Goal: Information Seeking & Learning: Learn about a topic

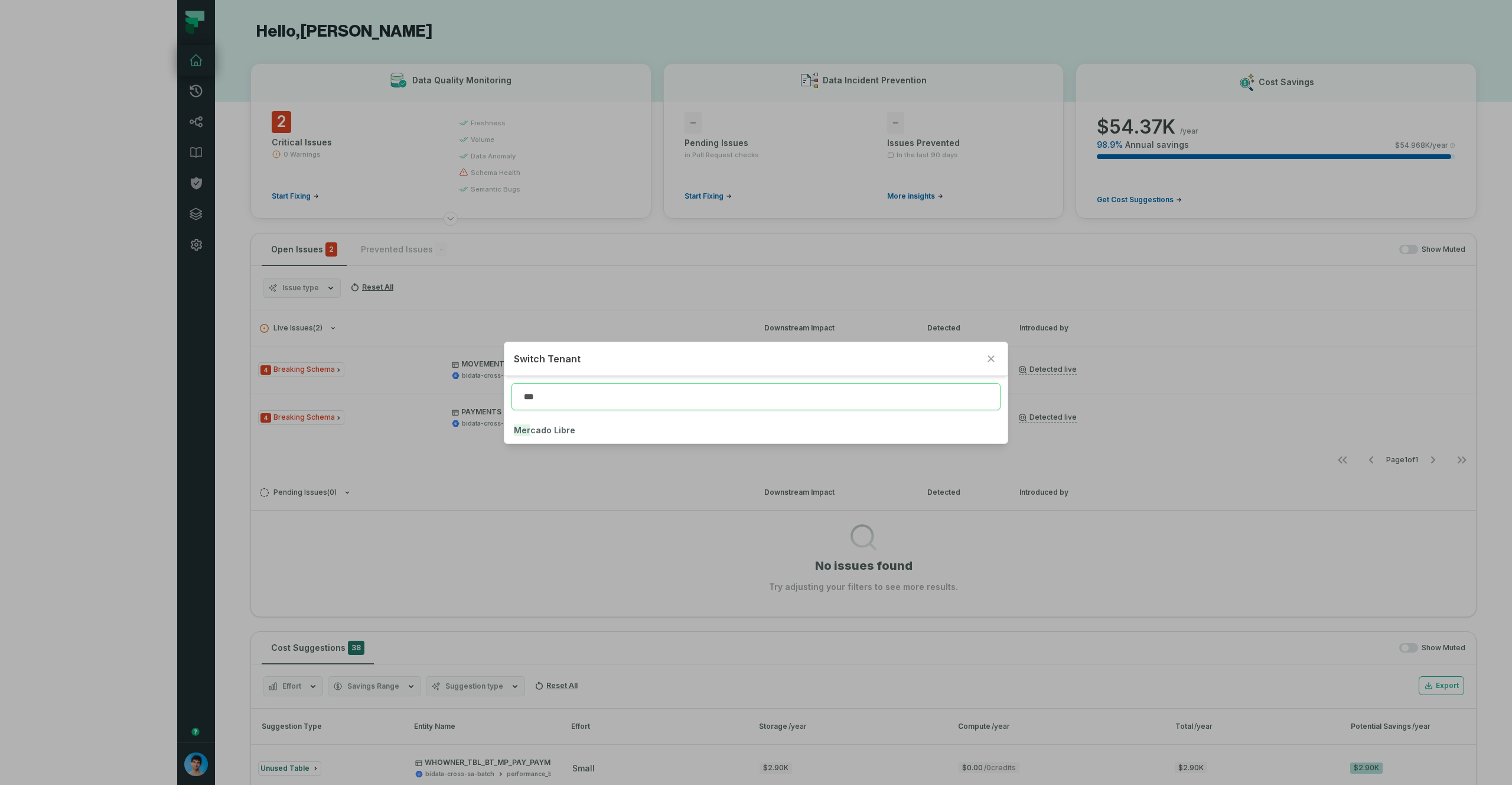
type input "***"
click button "Mer cado Libre" at bounding box center [756, 430] width 502 height 26
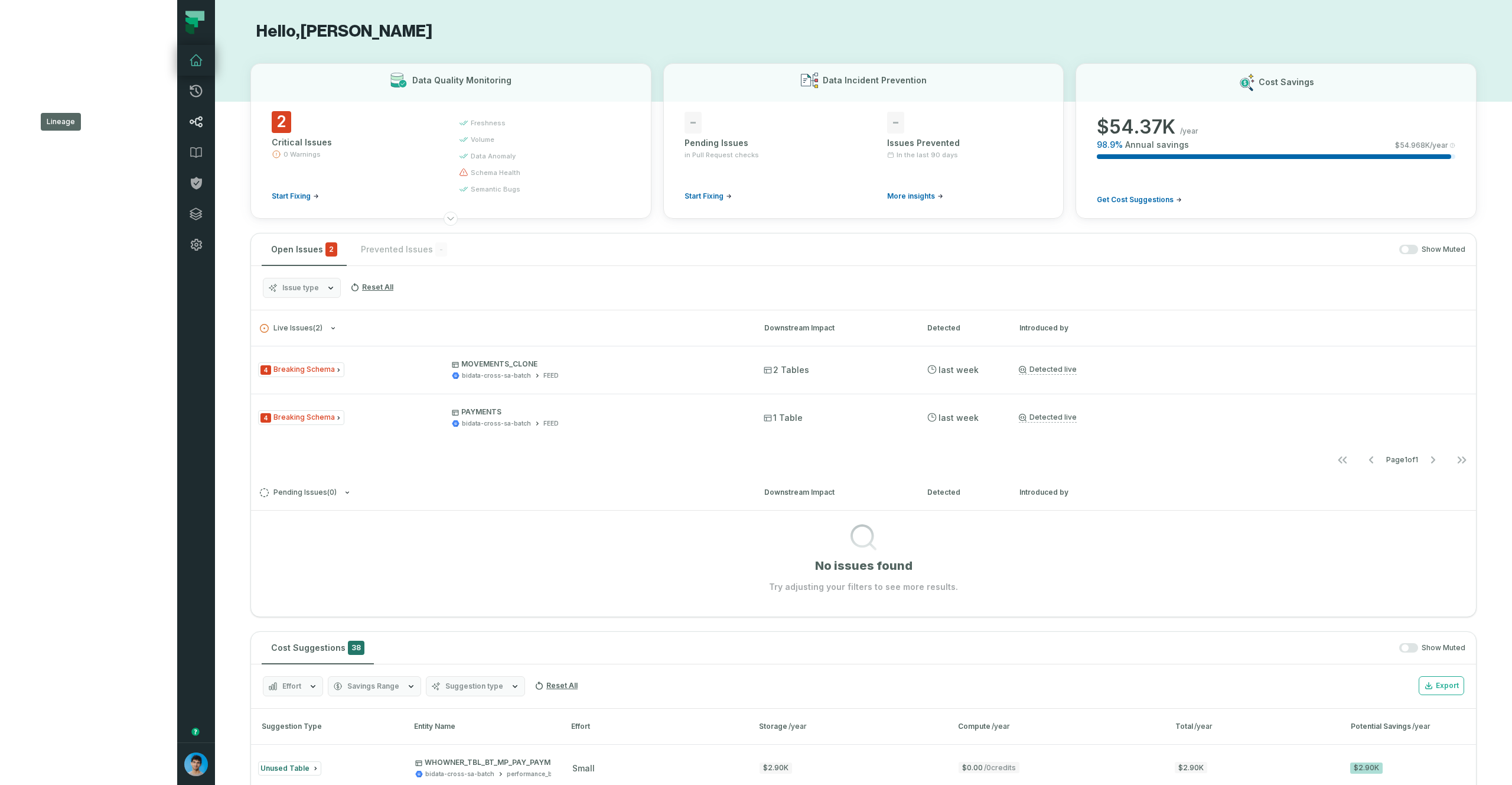
click at [189, 124] on icon at bounding box center [196, 122] width 14 height 14
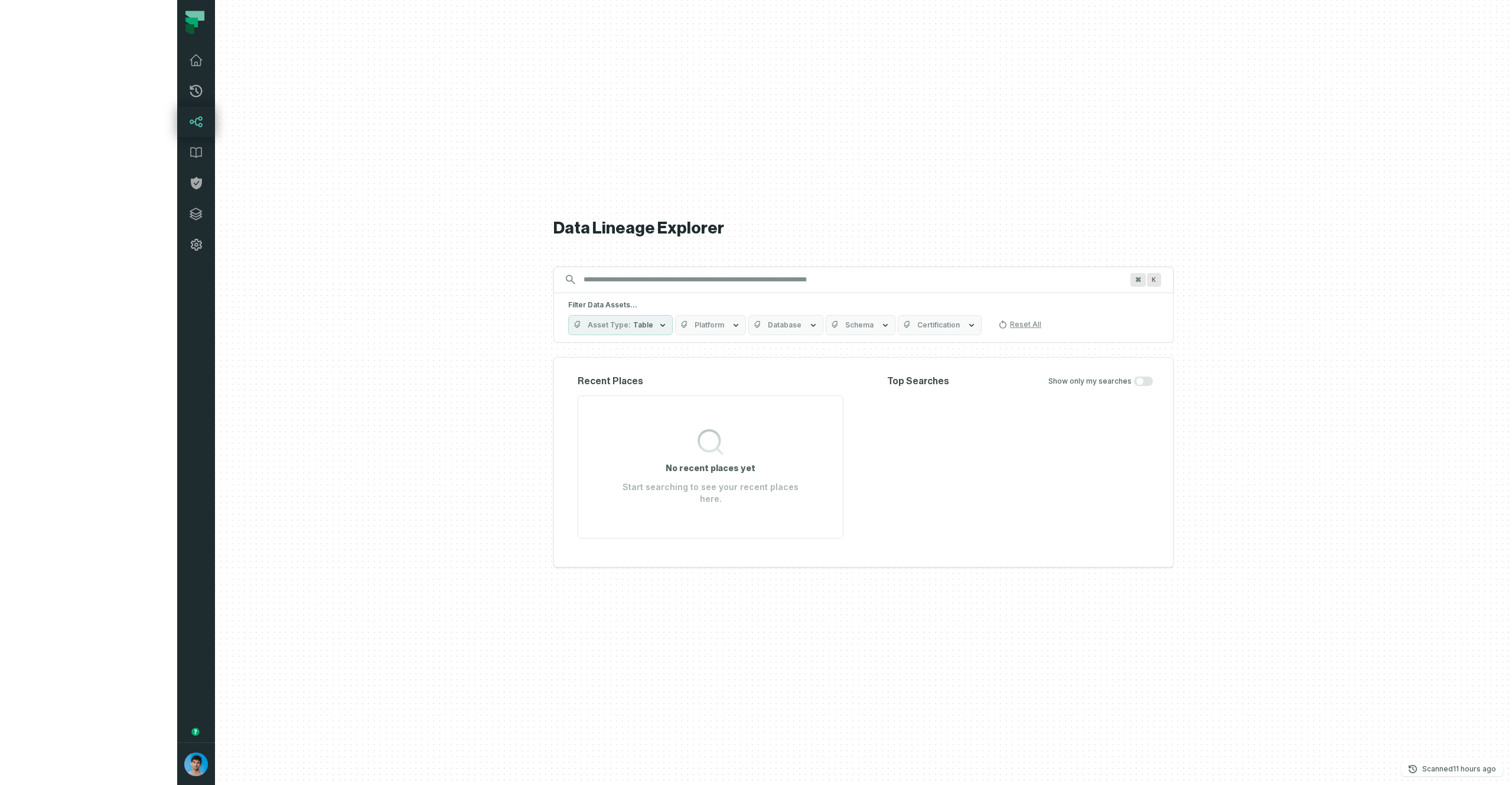
click at [675, 335] on button "Platform" at bounding box center [710, 325] width 71 height 20
click at [636, 383] on label "Bigquery" at bounding box center [657, 379] width 147 height 24
click at [600, 383] on button "Bigquery" at bounding box center [596, 379] width 9 height 9
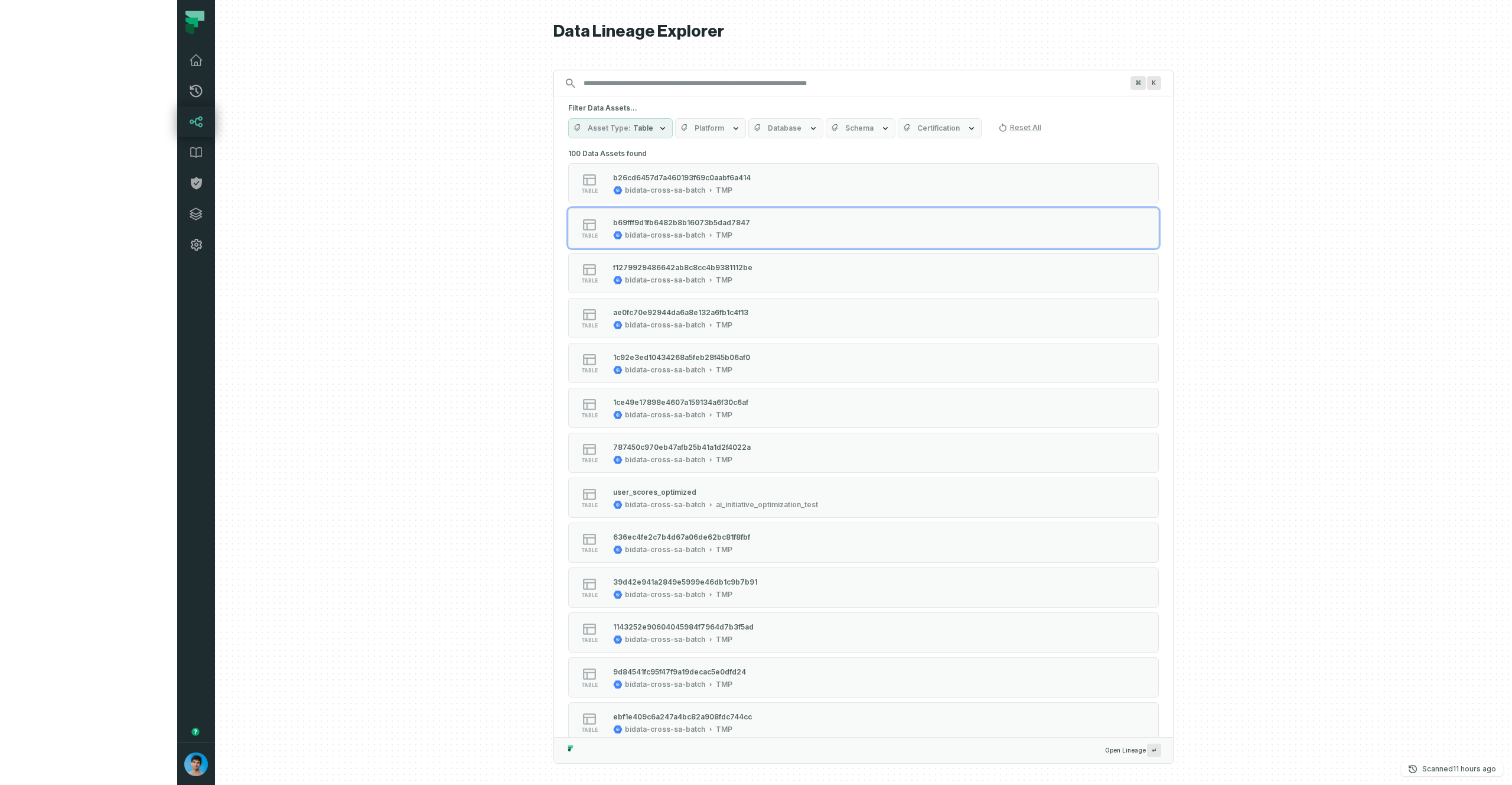
click at [1050, 126] on div "Asset Type Table Platform Database Schema Certification Reset All" at bounding box center [864, 129] width 591 height 20
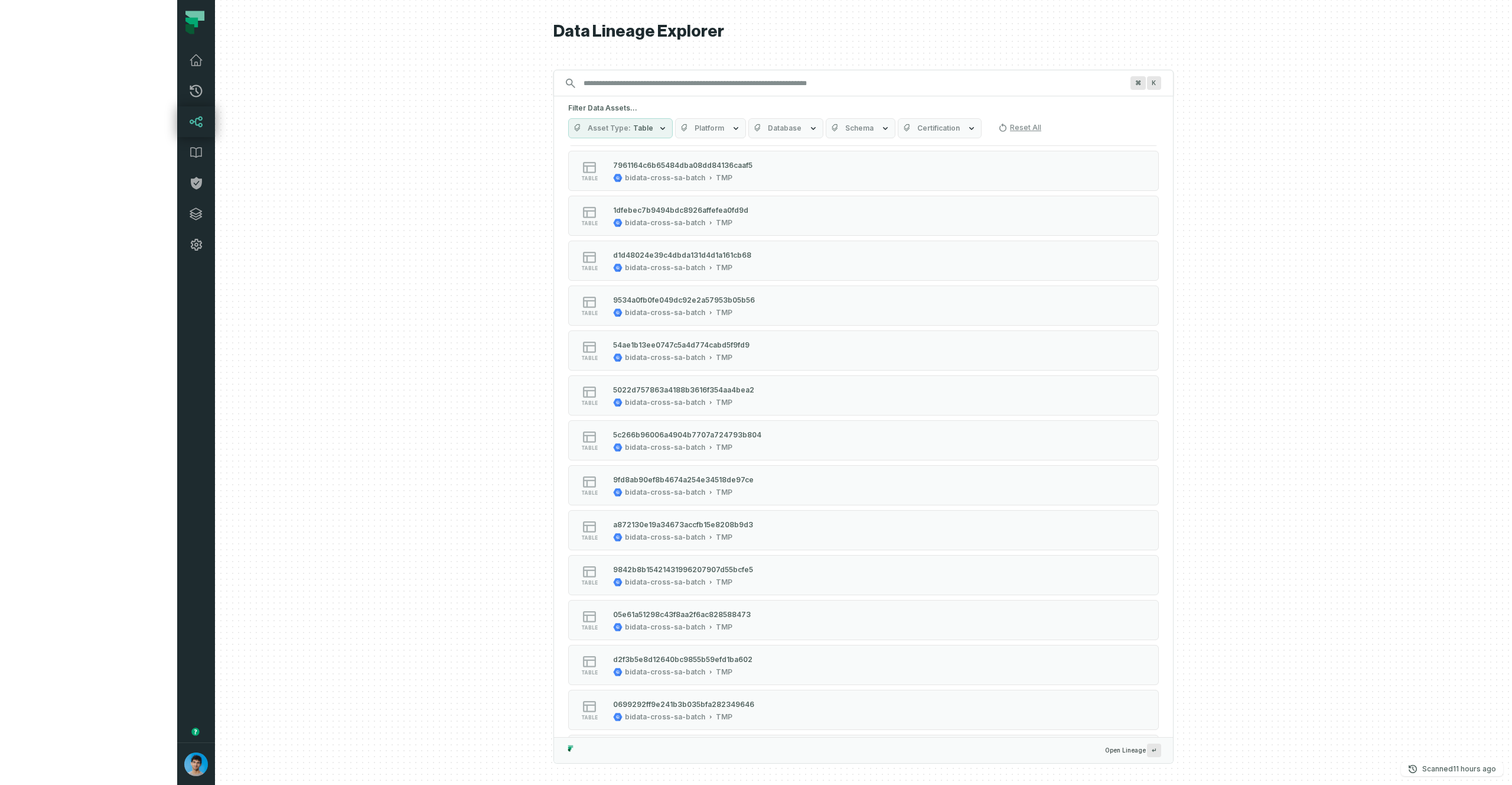
scroll to position [327, 0]
click at [826, 133] on button "Schema" at bounding box center [861, 129] width 70 height 20
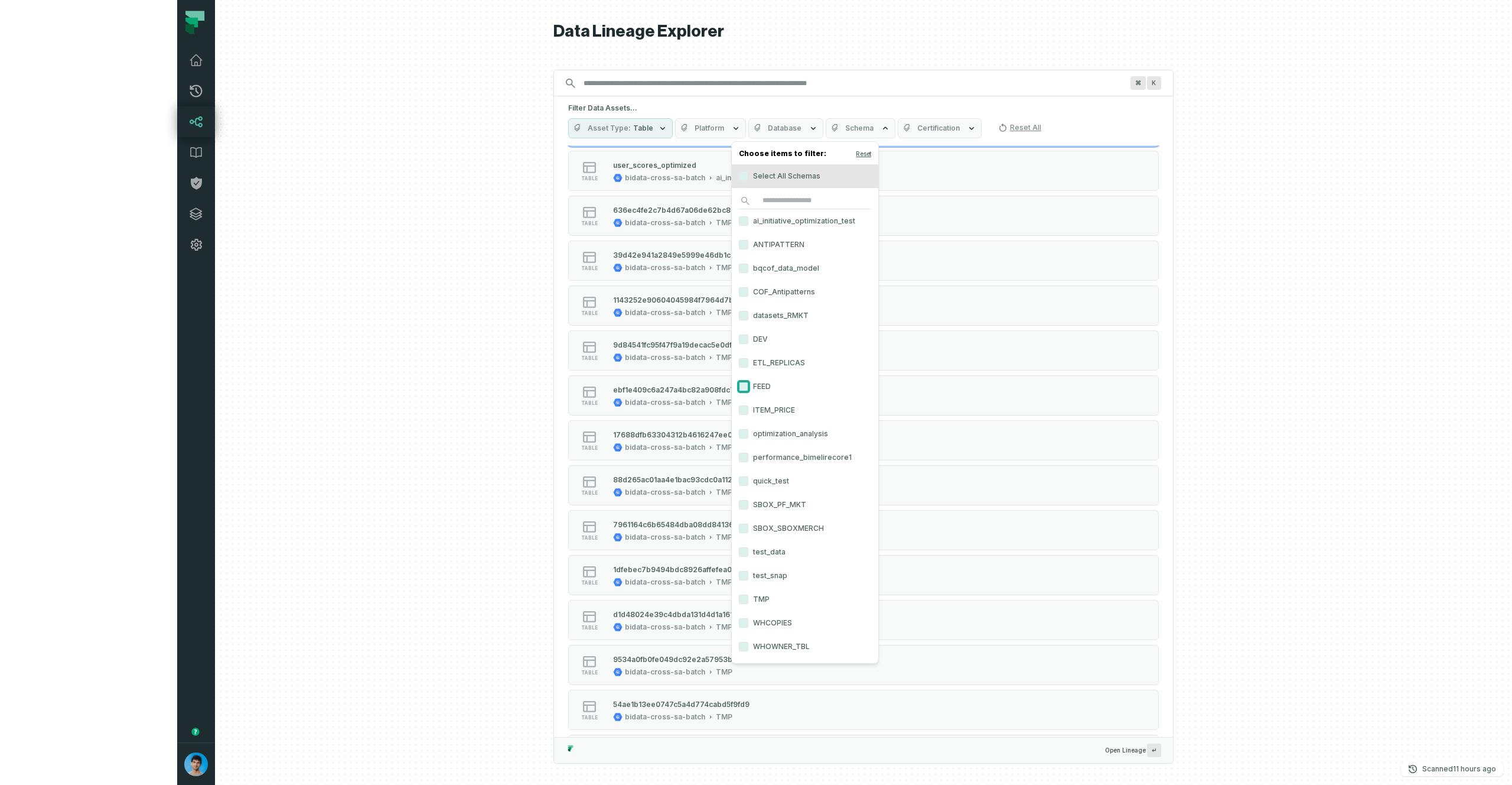
click at [742, 386] on button "FEED" at bounding box center [744, 387] width 9 height 9
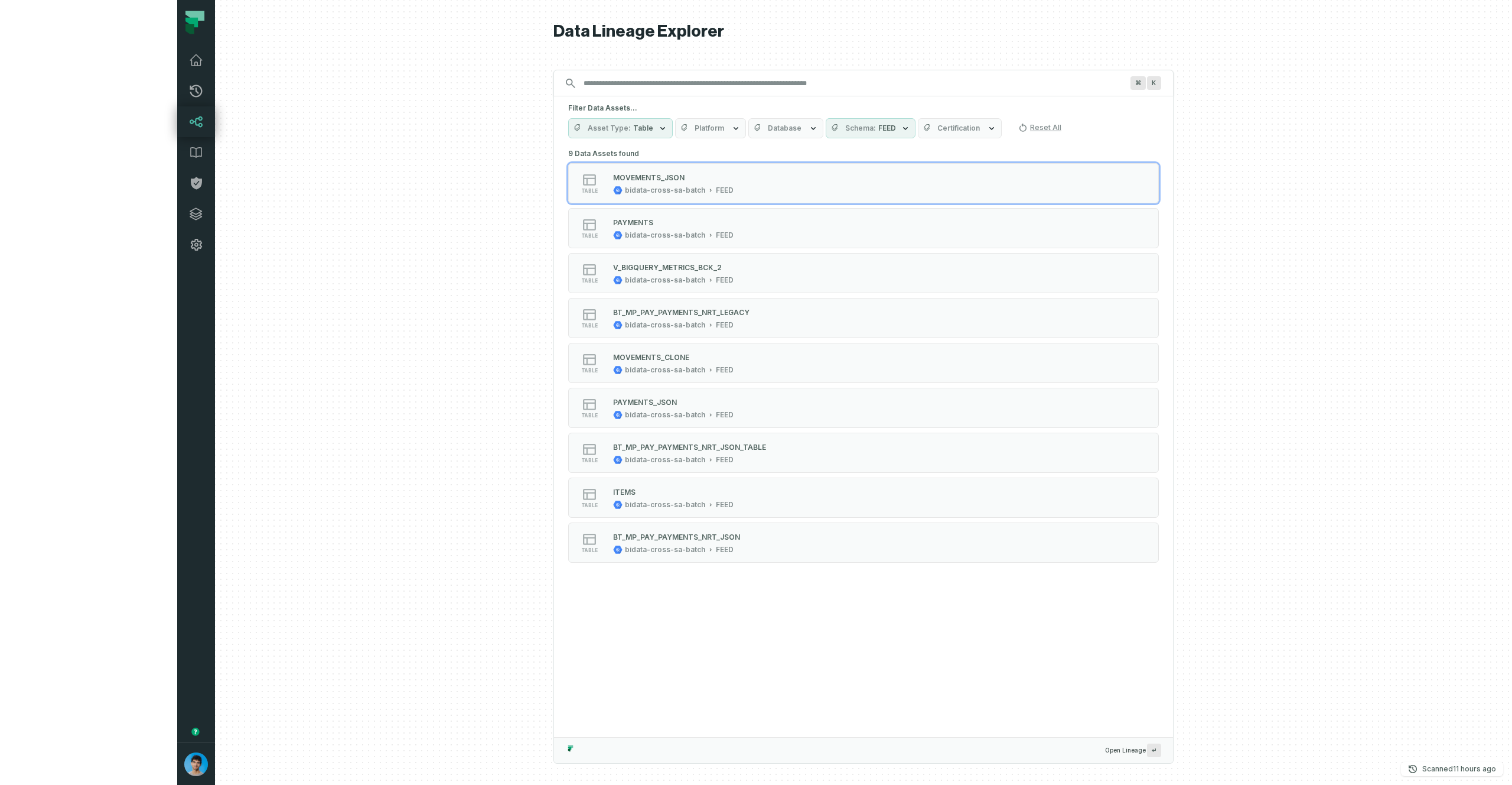
click at [1052, 111] on h5 "Filter Data Assets..." at bounding box center [864, 108] width 591 height 9
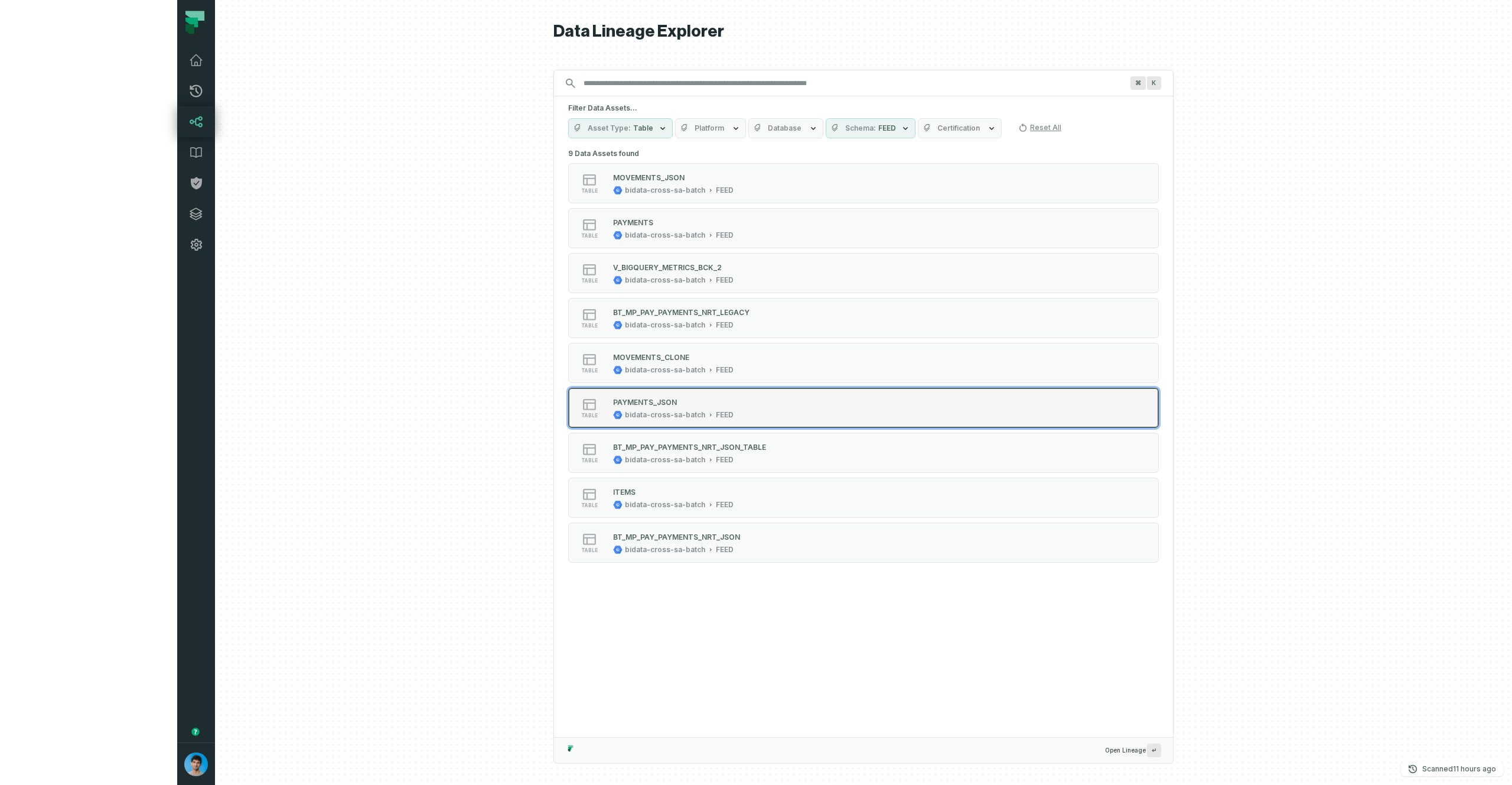
click at [608, 409] on div "PAYMENTS_JSON bidata-cross-sa-batch FEED" at bounding box center [673, 408] width 130 height 24
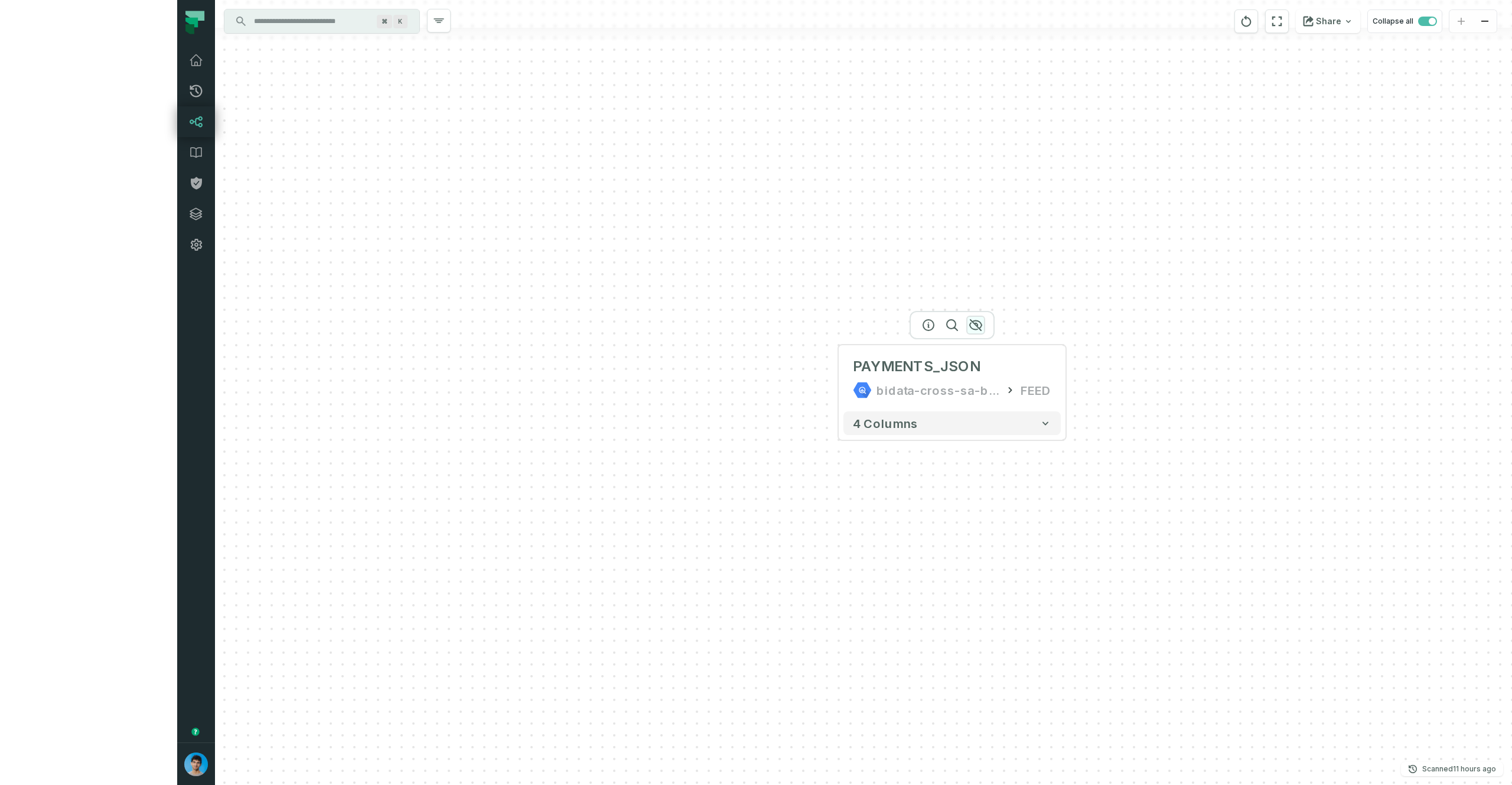
click at [966, 322] on button "button" at bounding box center [976, 325] width 19 height 19
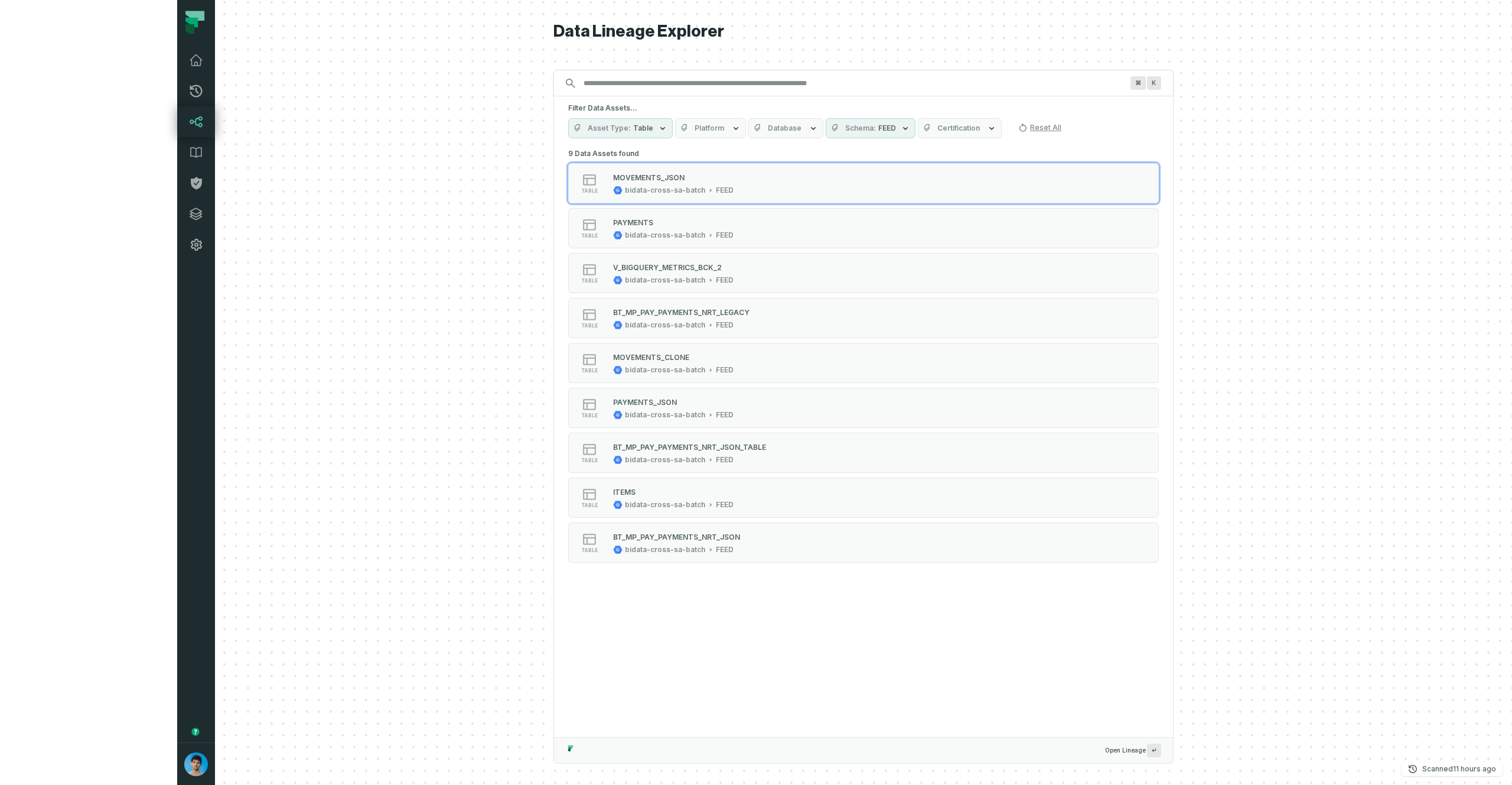
click at [879, 133] on span "FEED" at bounding box center [887, 129] width 18 height 9
click at [746, 434] on button "optimization_analysis" at bounding box center [744, 434] width 9 height 9
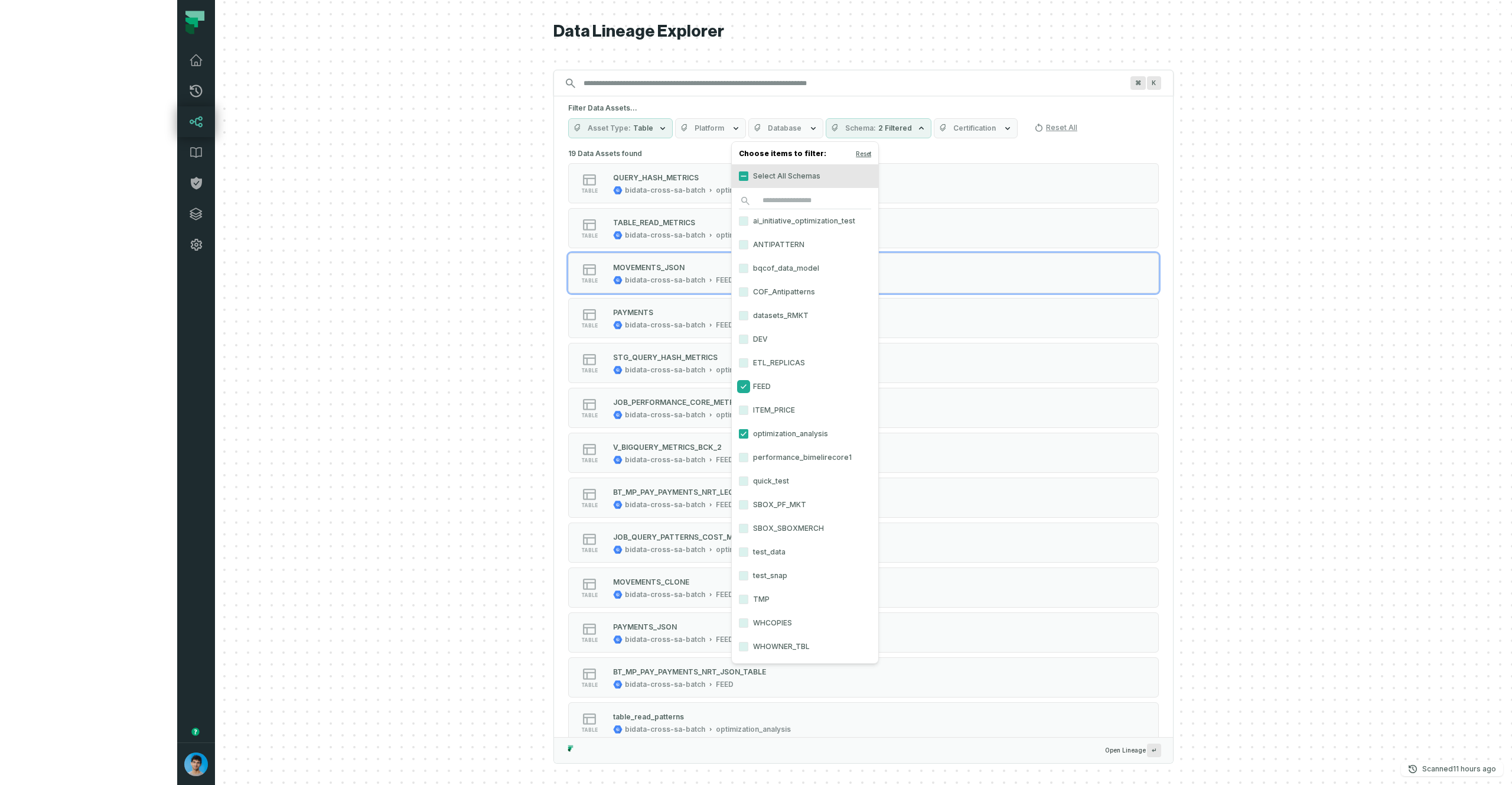
click at [743, 386] on button "FEED" at bounding box center [744, 387] width 9 height 9
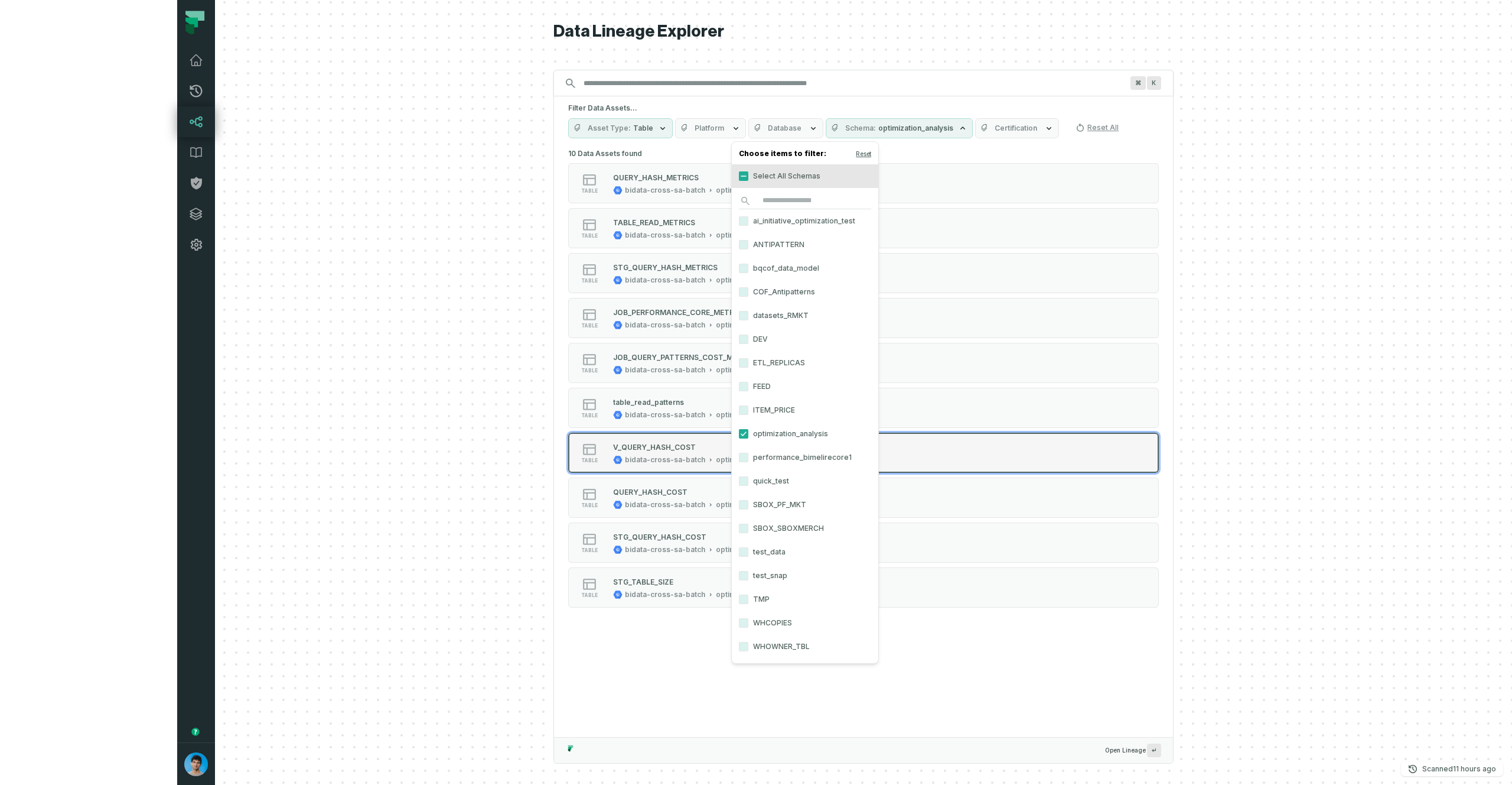
click at [716, 460] on div "optimization_analysis" at bounding box center [753, 460] width 75 height 9
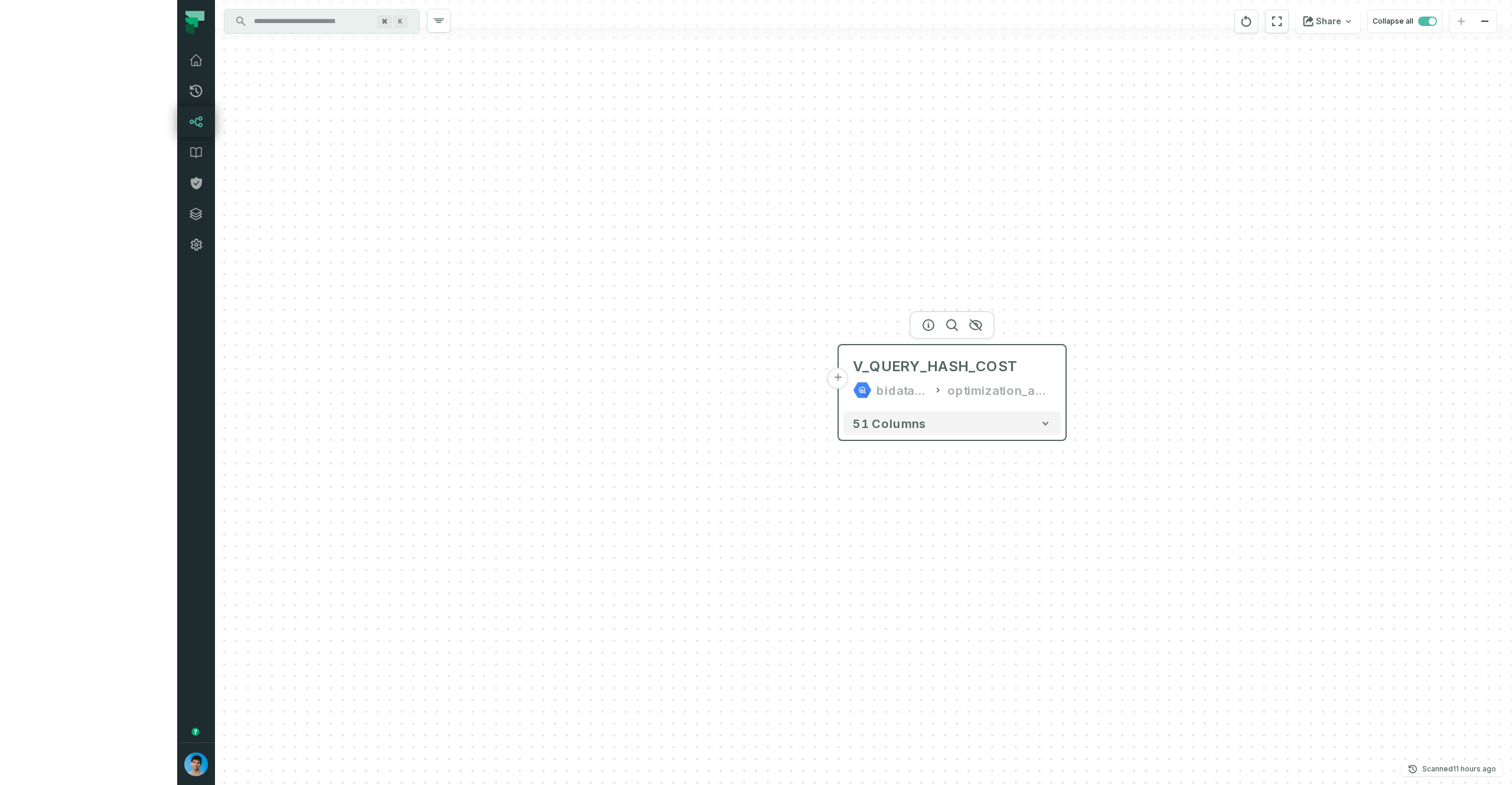
click at [828, 380] on button "+" at bounding box center [838, 378] width 21 height 21
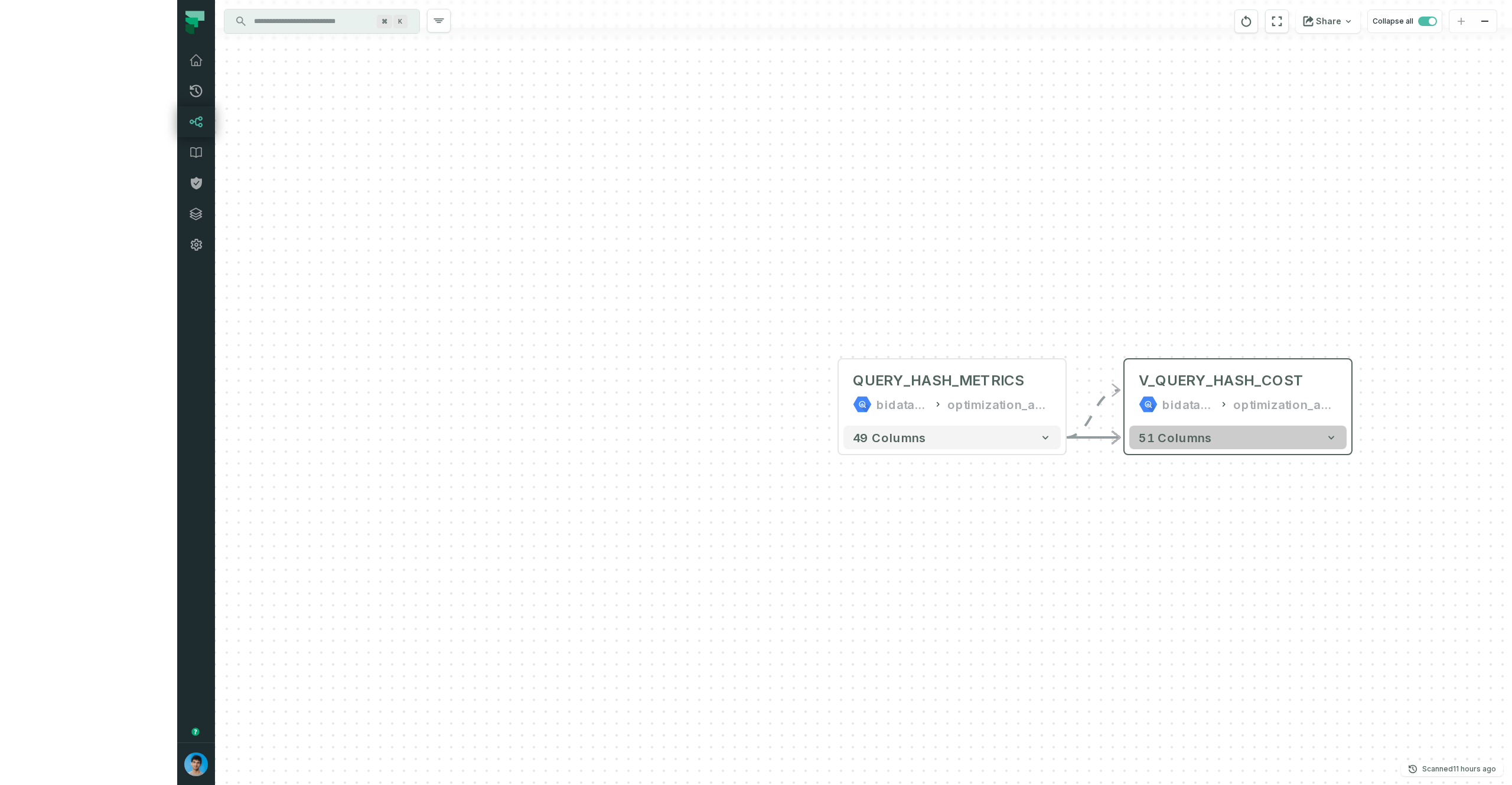
click at [1129, 446] on button "51 columns" at bounding box center [1238, 438] width 217 height 24
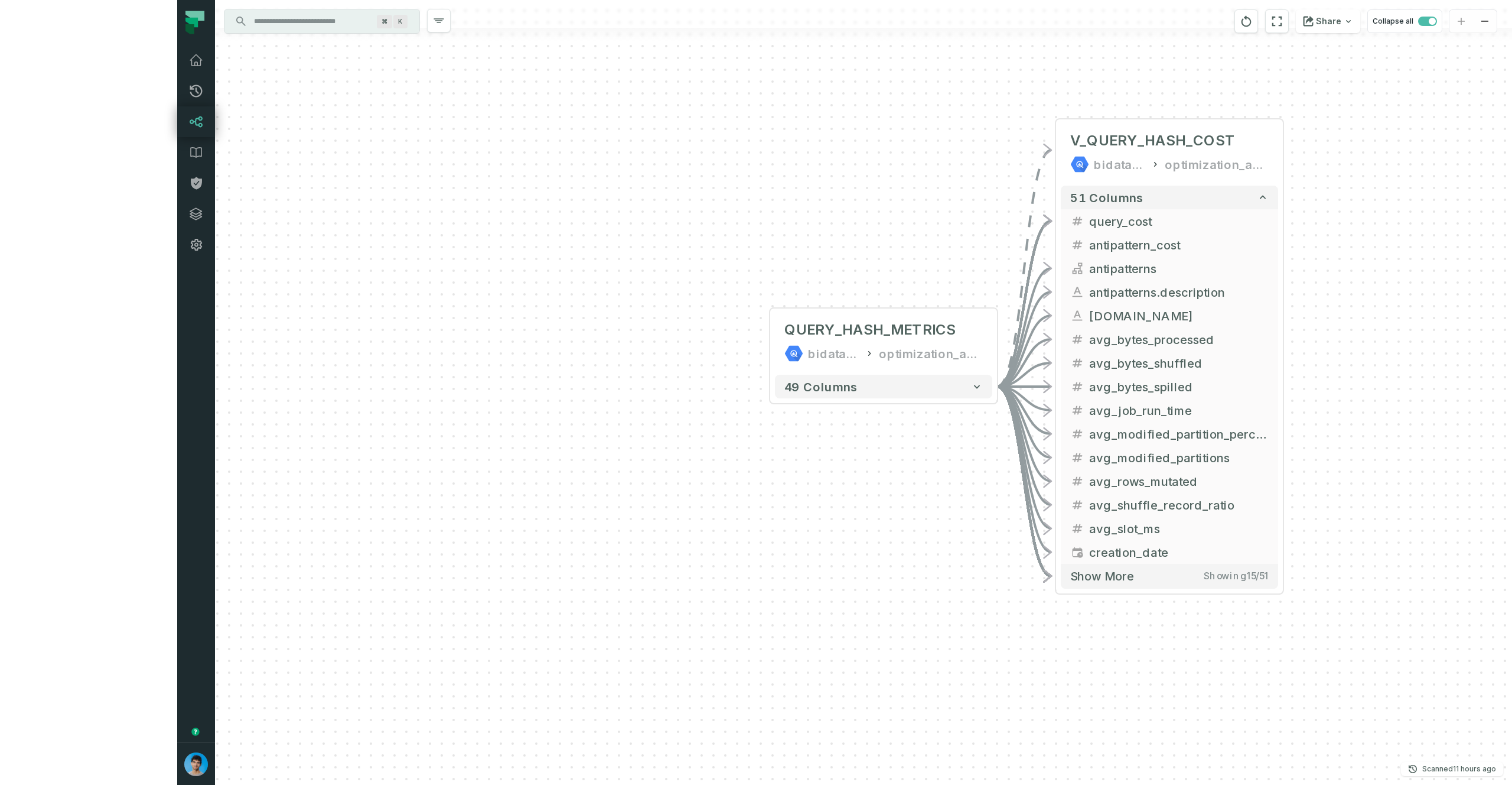
drag, startPoint x: 892, startPoint y: 387, endPoint x: 826, endPoint y: 162, distance: 234.5
click at [826, 162] on div "QUERY_HASH_METRICS bidata-cross-sa-batch optimization_analysis - 49 columns - V…" at bounding box center [863, 392] width 1297 height 785
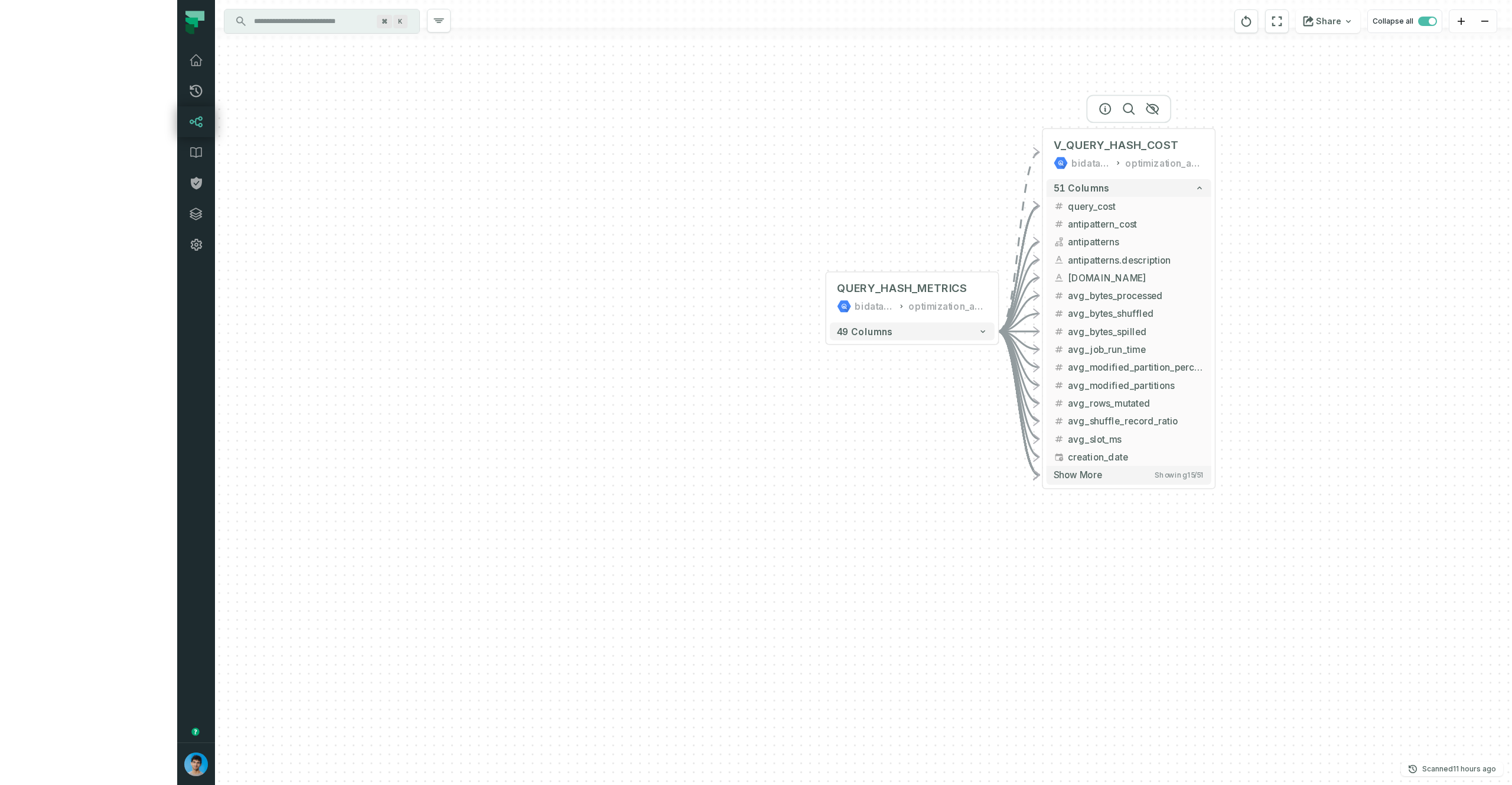
click at [1086, 113] on div at bounding box center [1129, 109] width 85 height 28
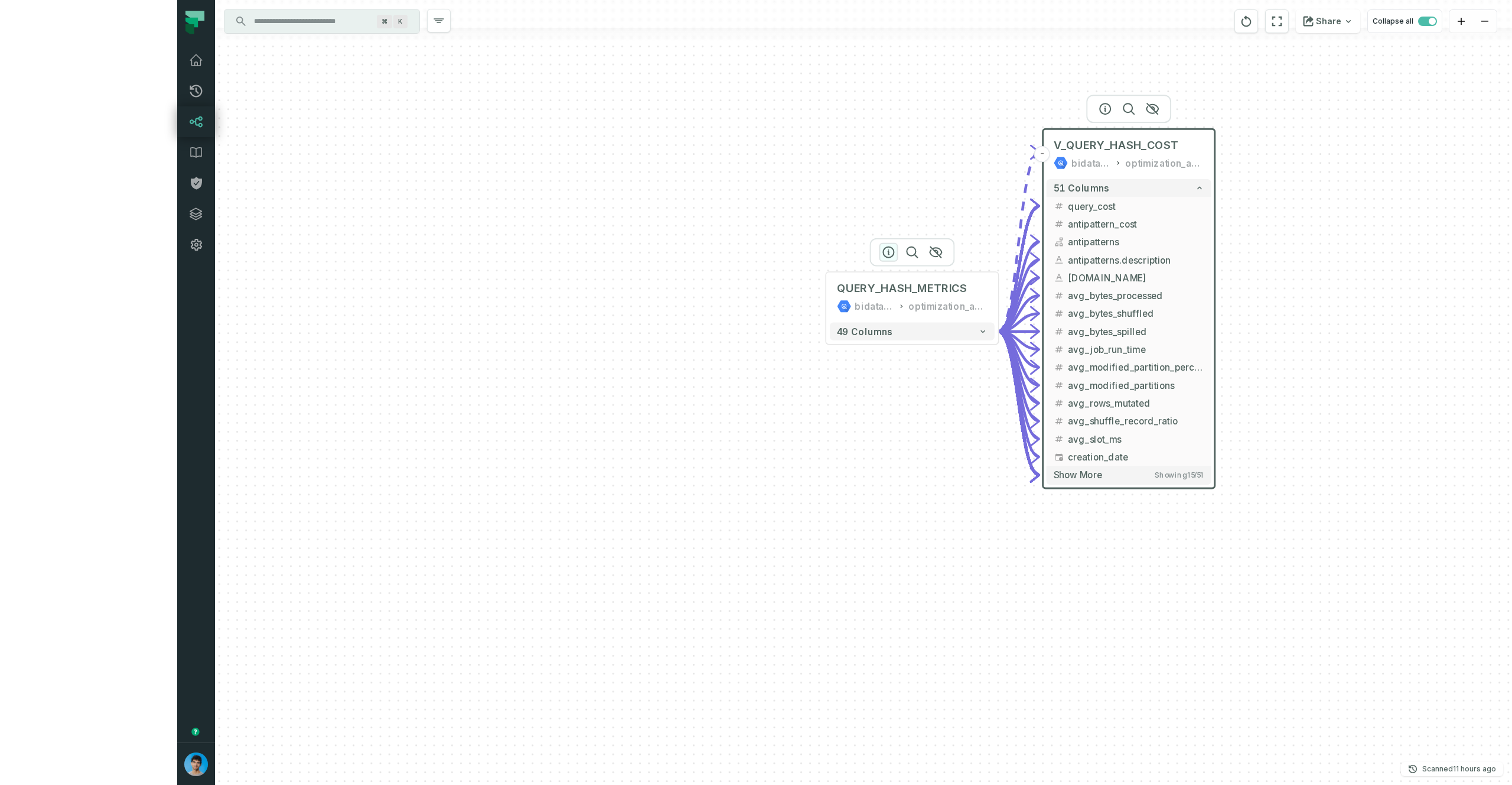
click at [881, 253] on icon "button" at bounding box center [888, 253] width 14 height 14
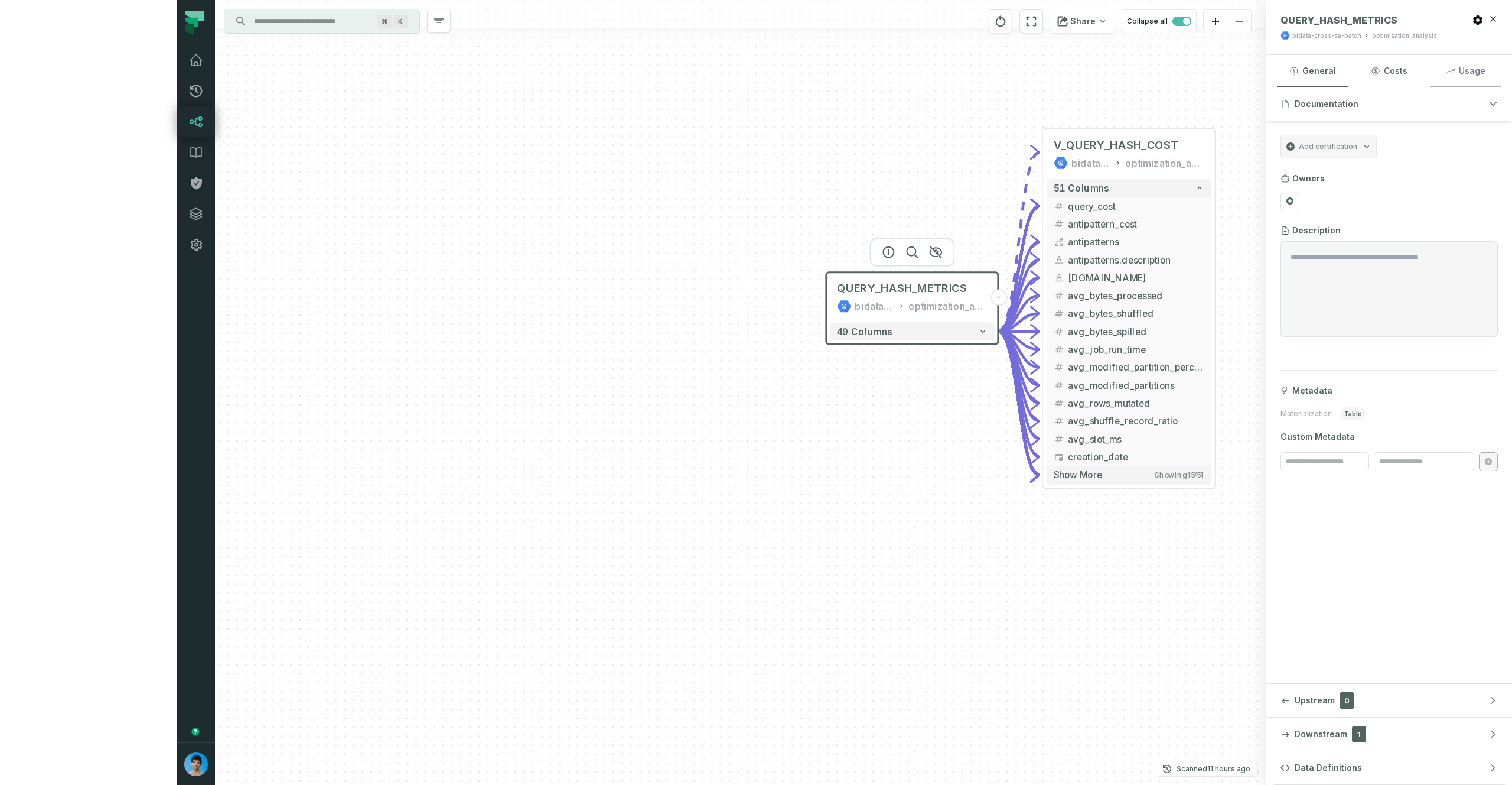
click at [1456, 64] on button "Usage" at bounding box center [1465, 71] width 71 height 32
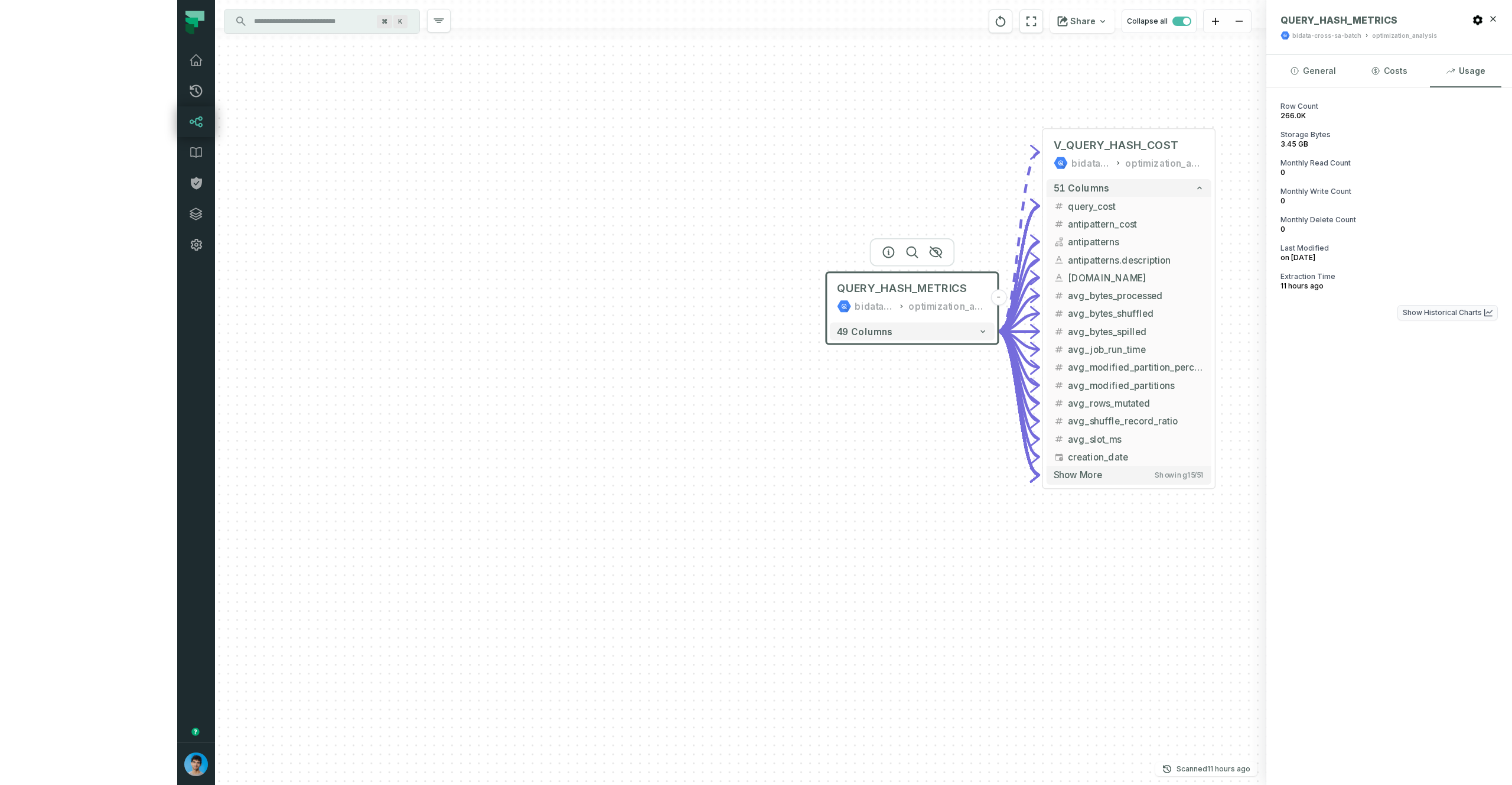
click at [1416, 311] on button "Show Historical Charts" at bounding box center [1448, 313] width 100 height 16
click at [1381, 76] on button "Costs" at bounding box center [1388, 71] width 71 height 32
click at [830, 296] on div "QUERY_HASH_METRICS bidata-cross-sa-batch optimization_analysis" at bounding box center [912, 297] width 165 height 43
click at [704, 180] on div "QUERY_HASH_METRICS bidata-cross-sa-batch optimization_analysis - 49 columns - V…" at bounding box center [740, 392] width 1051 height 785
